Goal: Find specific page/section: Find specific page/section

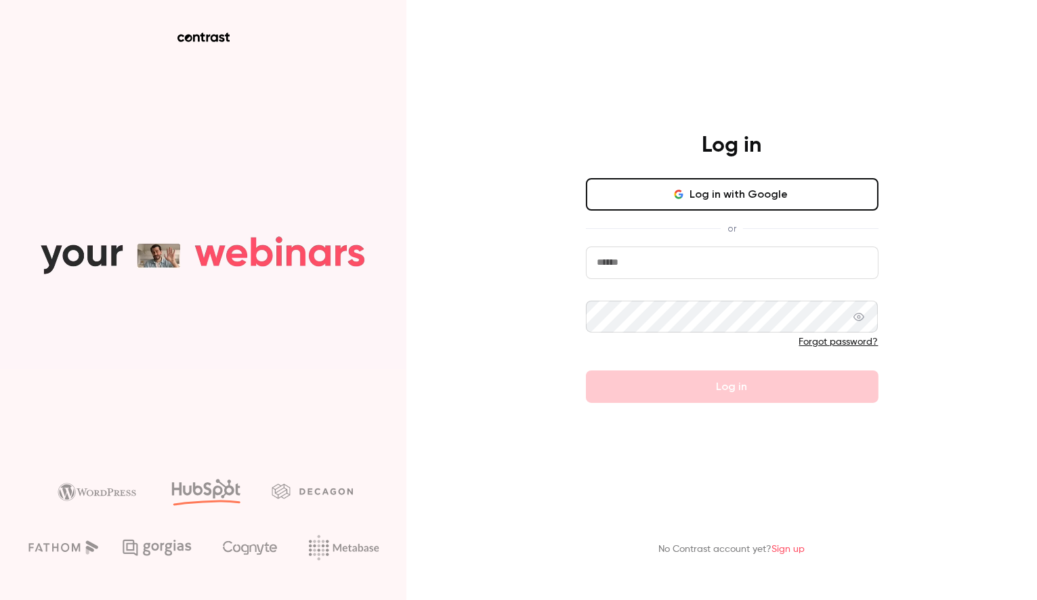
click at [749, 198] on button "Log in with Google" at bounding box center [732, 194] width 293 height 33
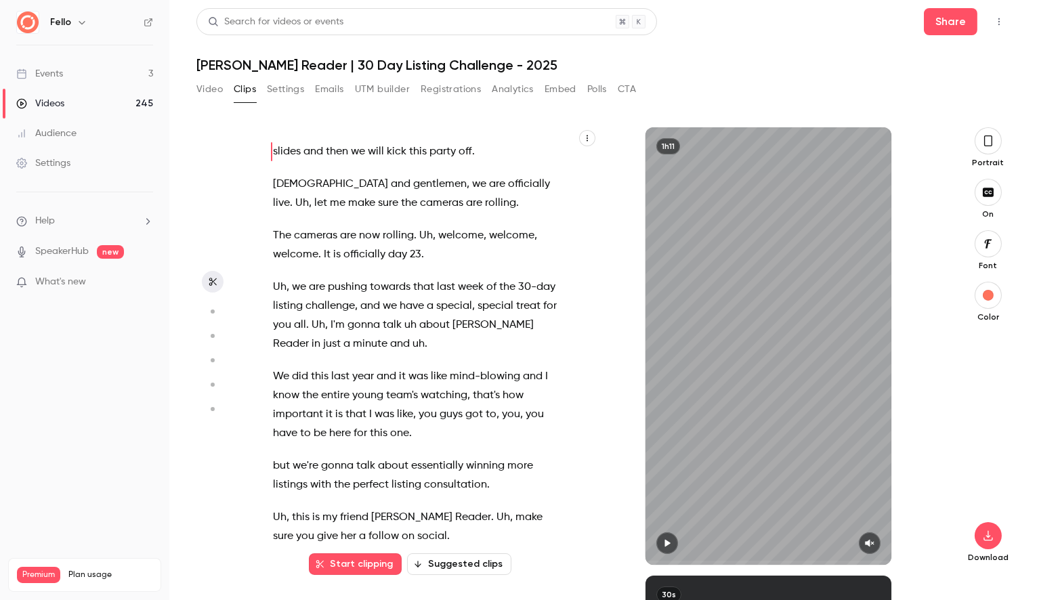
click at [49, 68] on div "Events" at bounding box center [39, 74] width 47 height 14
